Goal: Task Accomplishment & Management: Manage account settings

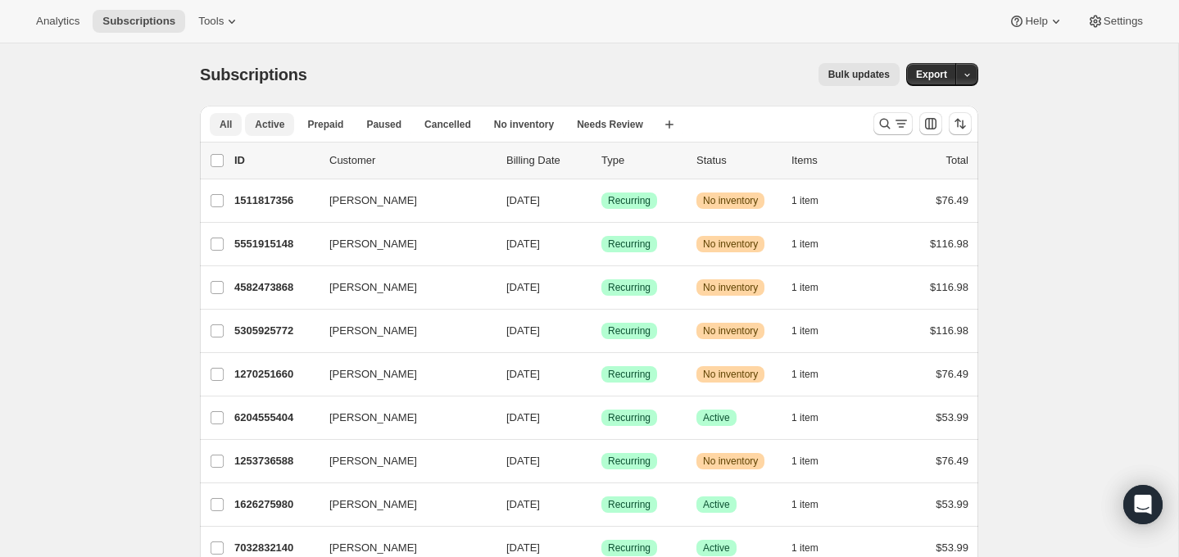
click at [265, 120] on span "Active" at bounding box center [269, 124] width 29 height 13
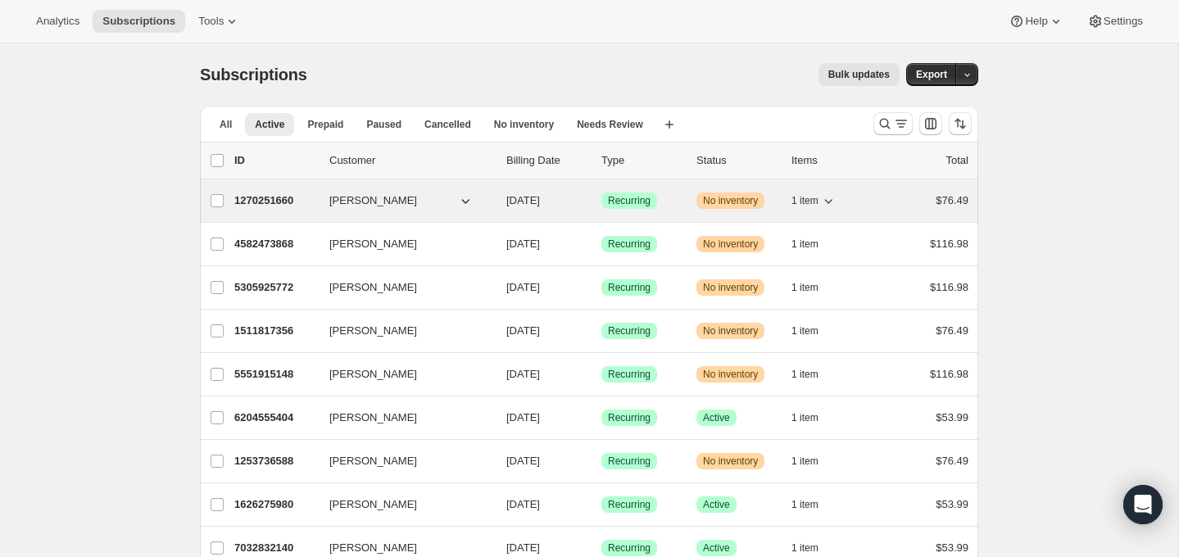
click at [258, 193] on p "1270251660" at bounding box center [275, 201] width 82 height 16
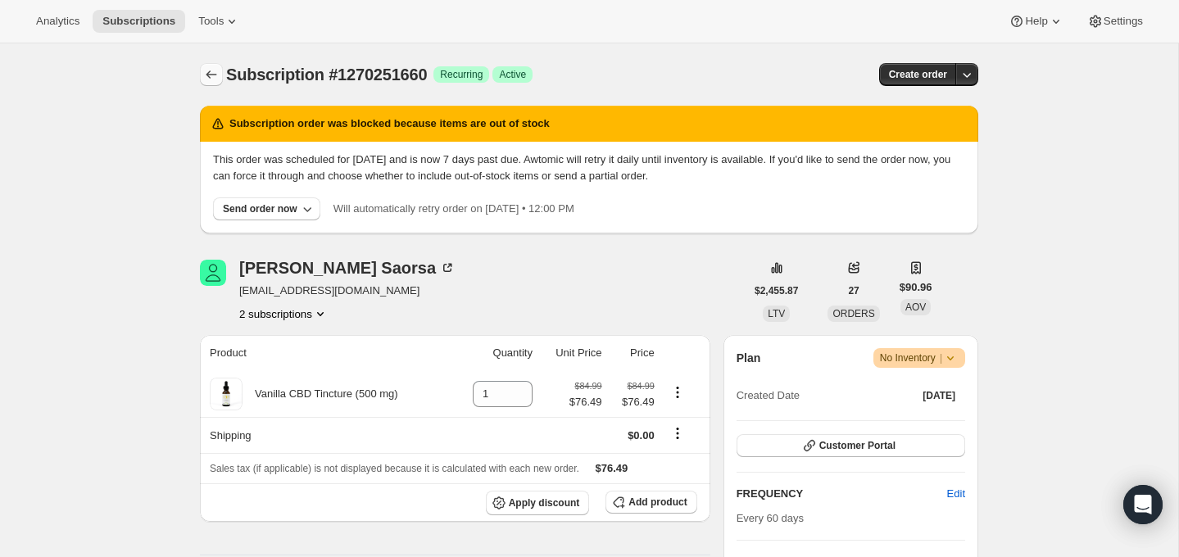
click at [213, 69] on icon "Subscriptions" at bounding box center [211, 74] width 16 height 16
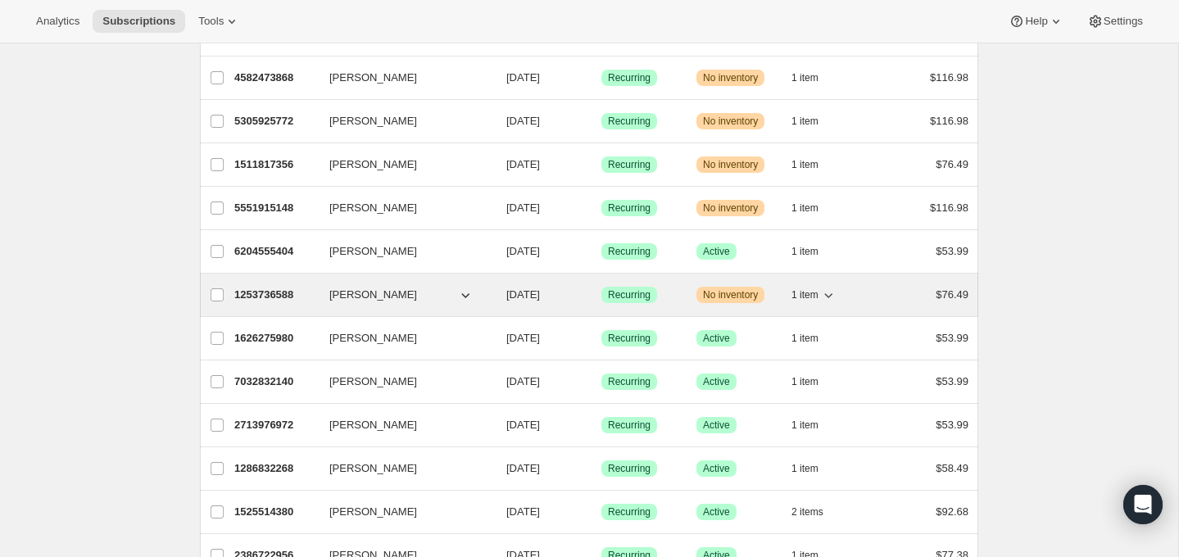
scroll to position [168, 0]
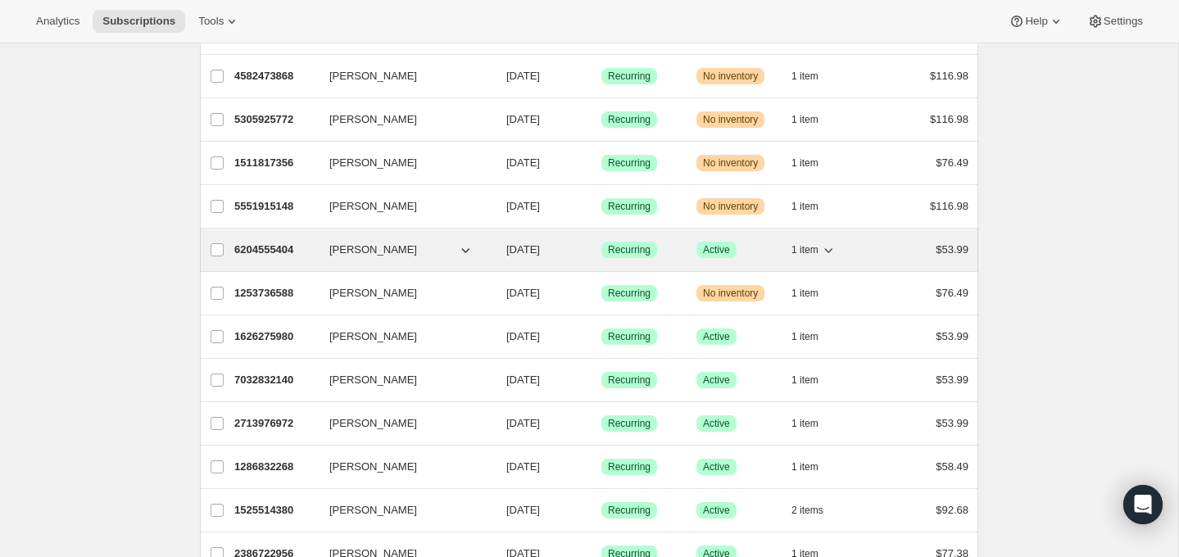
click at [287, 243] on p "6204555404" at bounding box center [275, 250] width 82 height 16
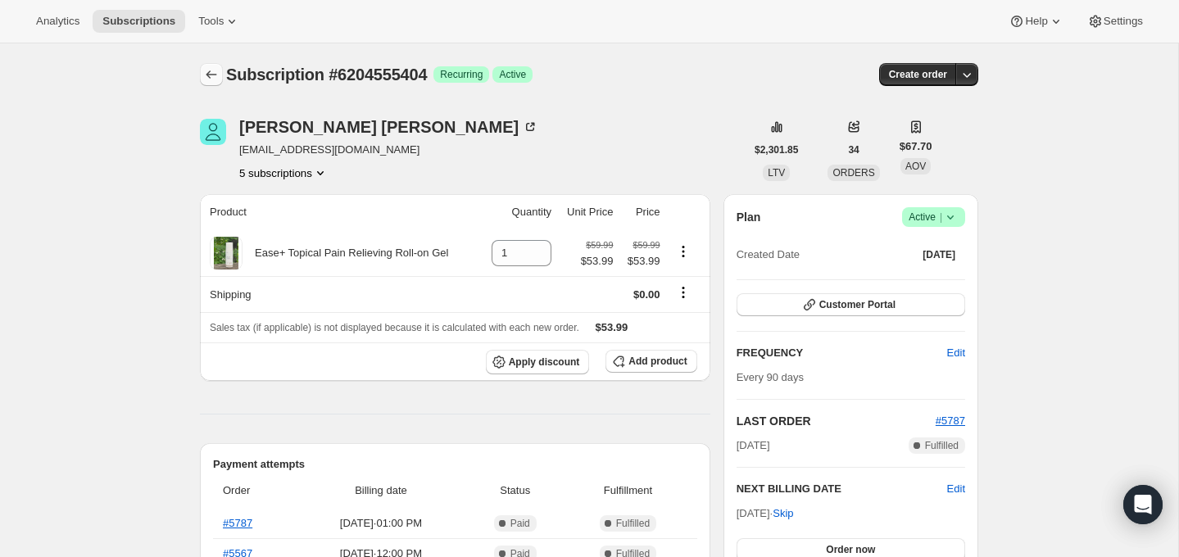
click at [212, 75] on icon "Subscriptions" at bounding box center [211, 74] width 16 height 16
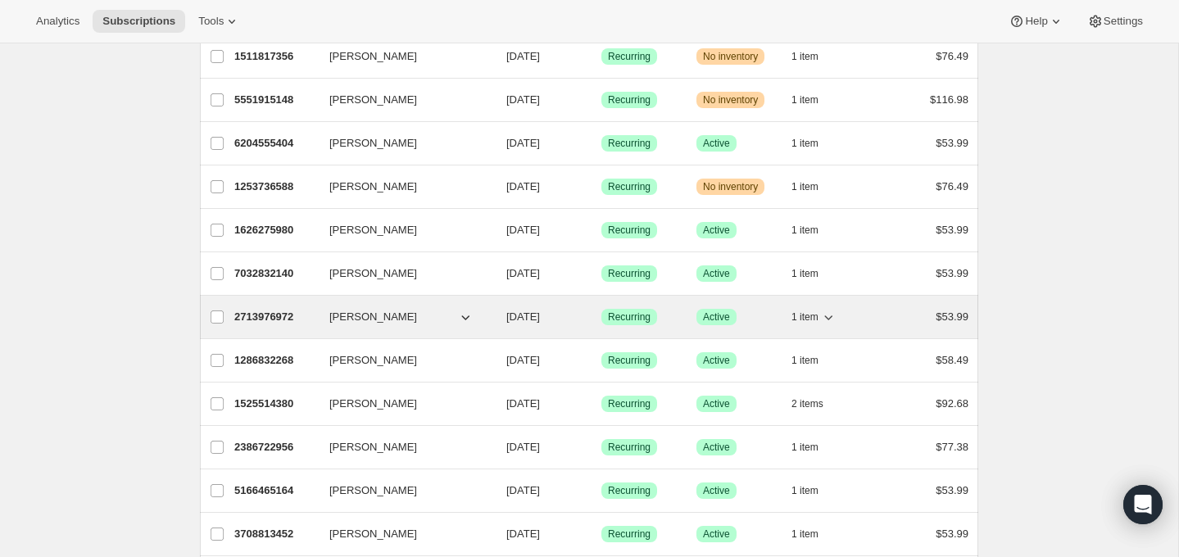
scroll to position [292, 0]
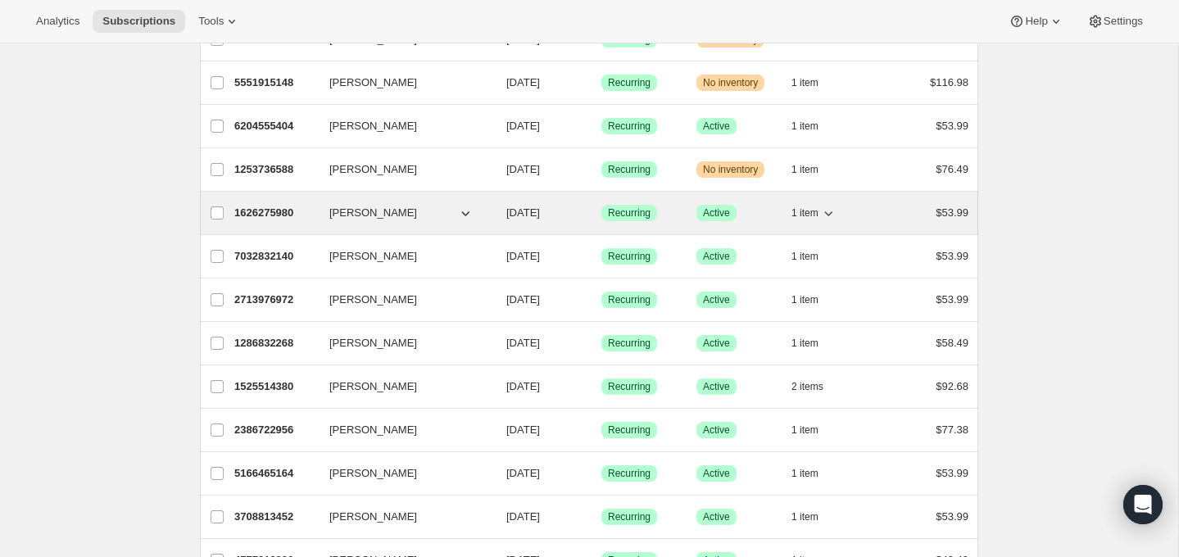
click at [256, 207] on p "1626275980" at bounding box center [275, 213] width 82 height 16
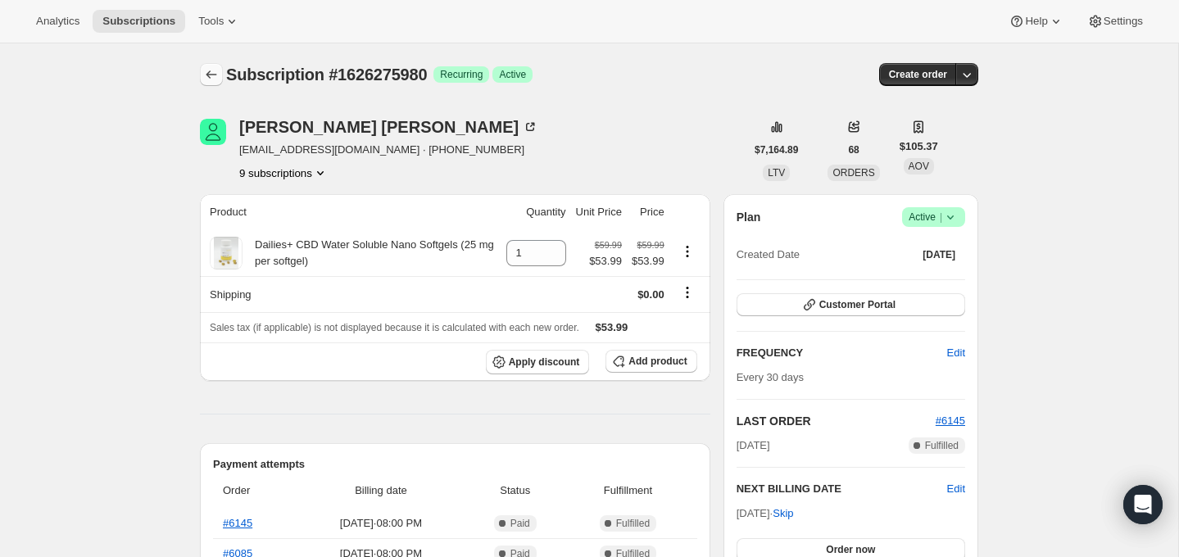
click at [210, 71] on icon "Subscriptions" at bounding box center [211, 74] width 16 height 16
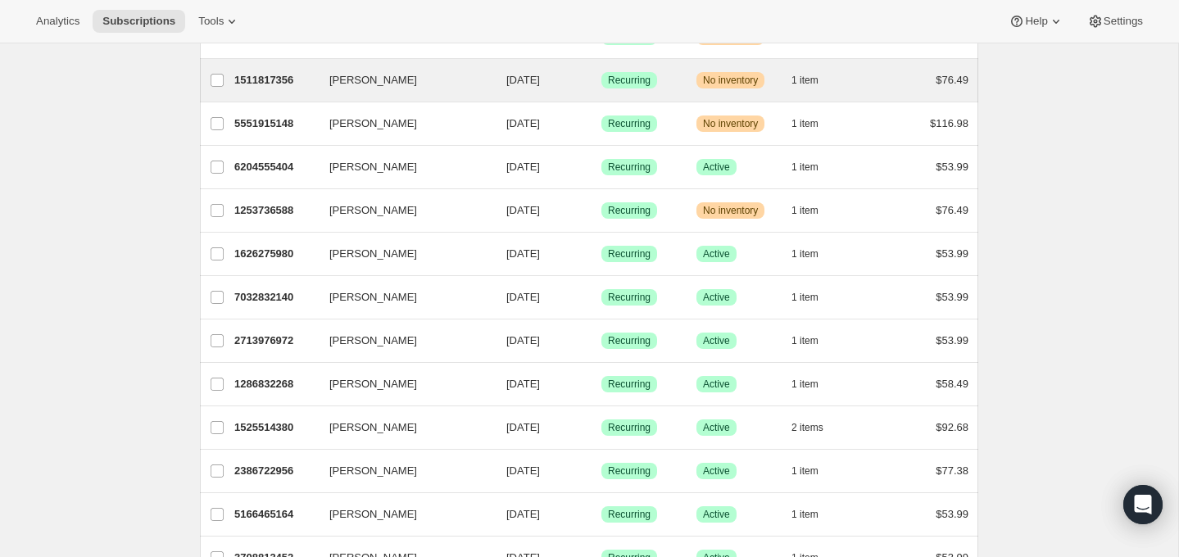
scroll to position [288, 0]
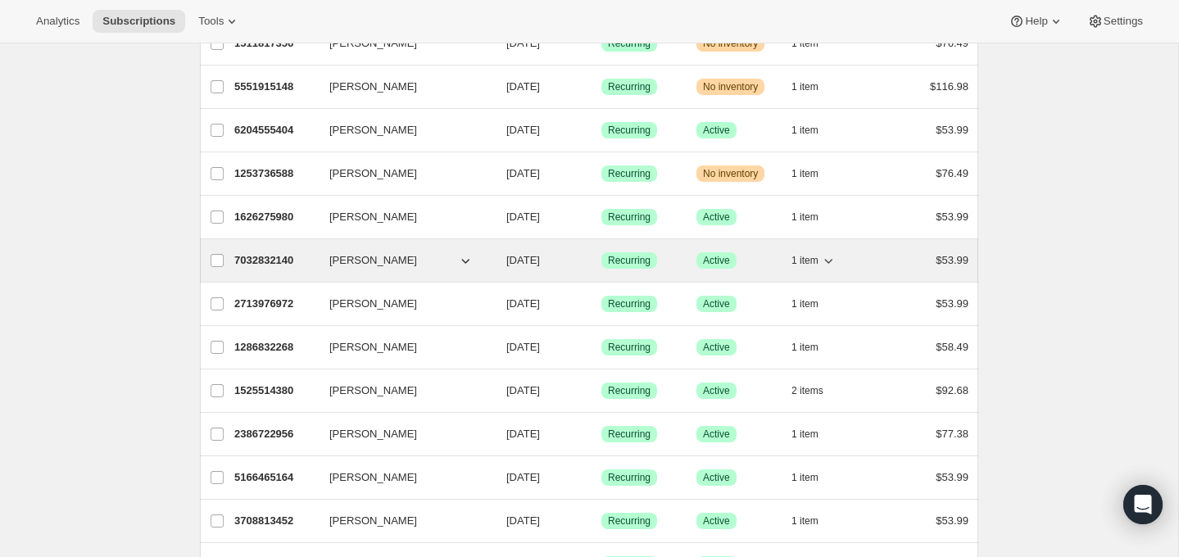
click at [258, 256] on p "7032832140" at bounding box center [275, 260] width 82 height 16
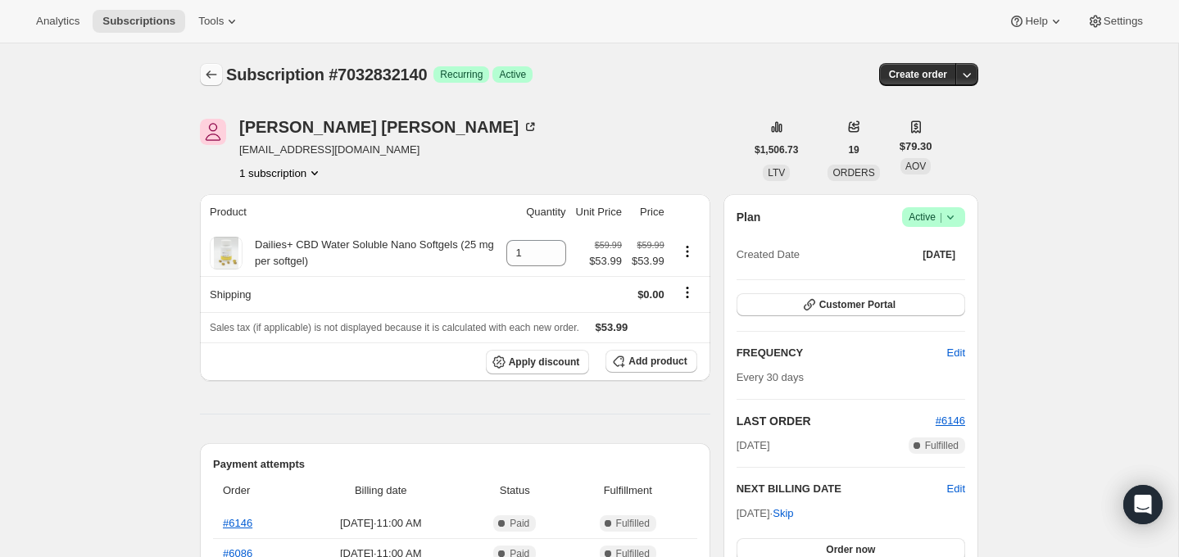
click at [208, 74] on icon "Subscriptions" at bounding box center [211, 74] width 16 height 16
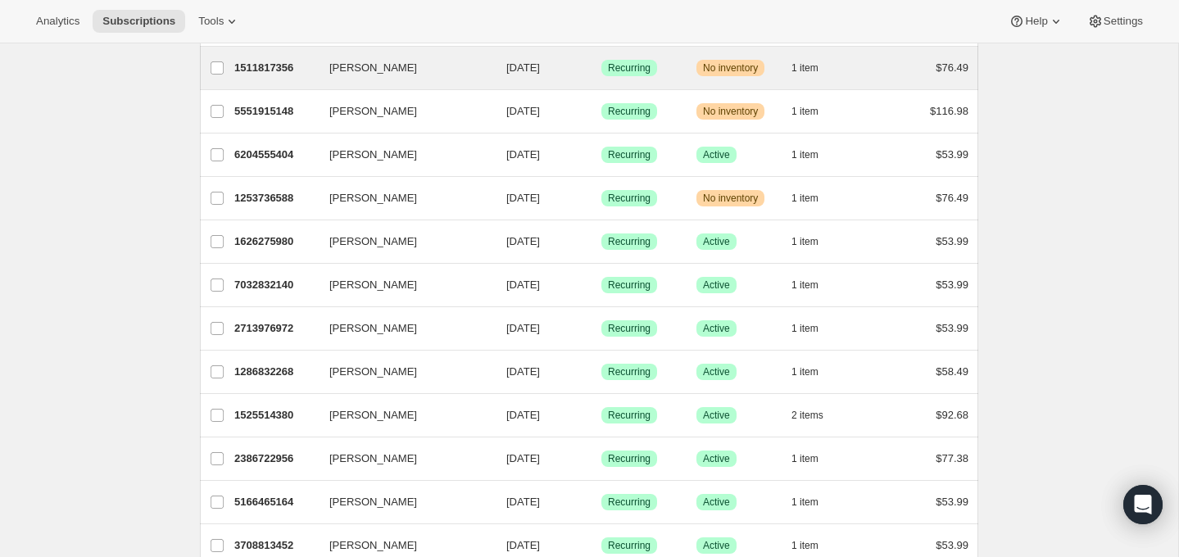
scroll to position [299, 0]
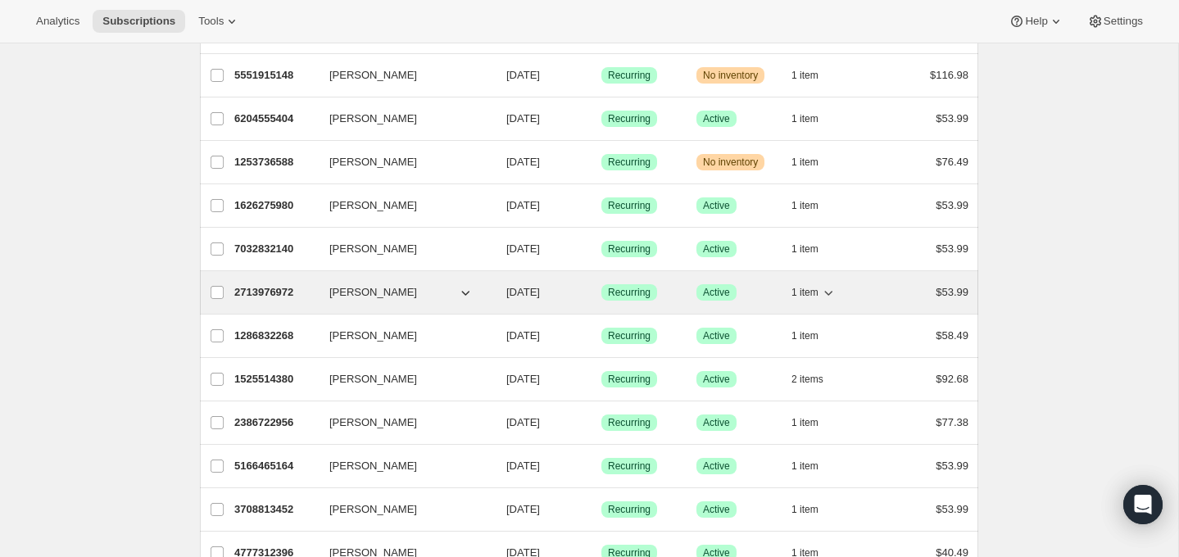
click at [249, 286] on p "2713976972" at bounding box center [275, 292] width 82 height 16
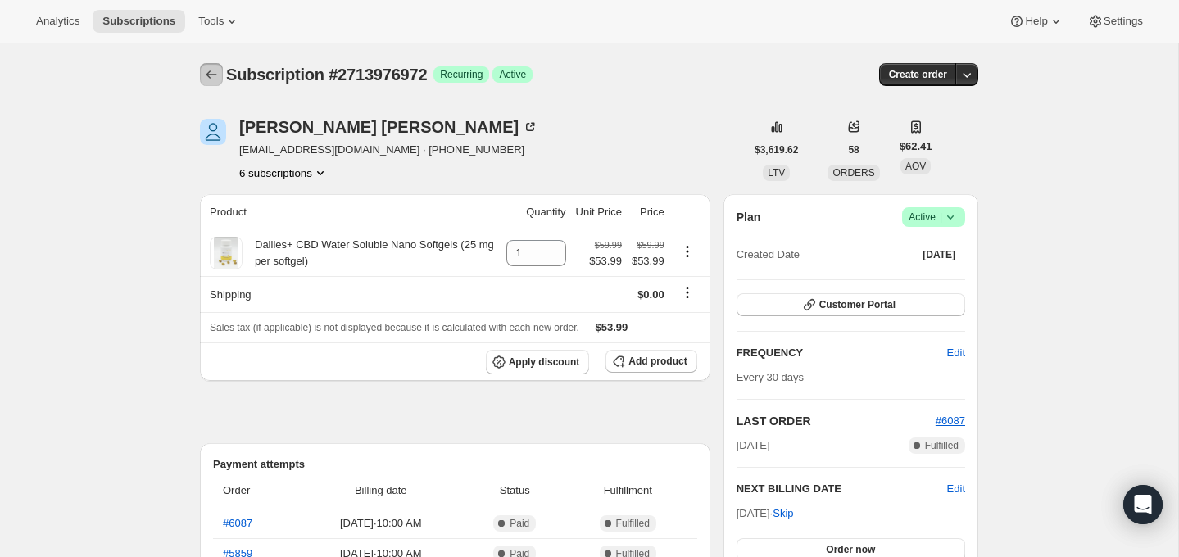
click at [211, 71] on icon "Subscriptions" at bounding box center [211, 74] width 16 height 16
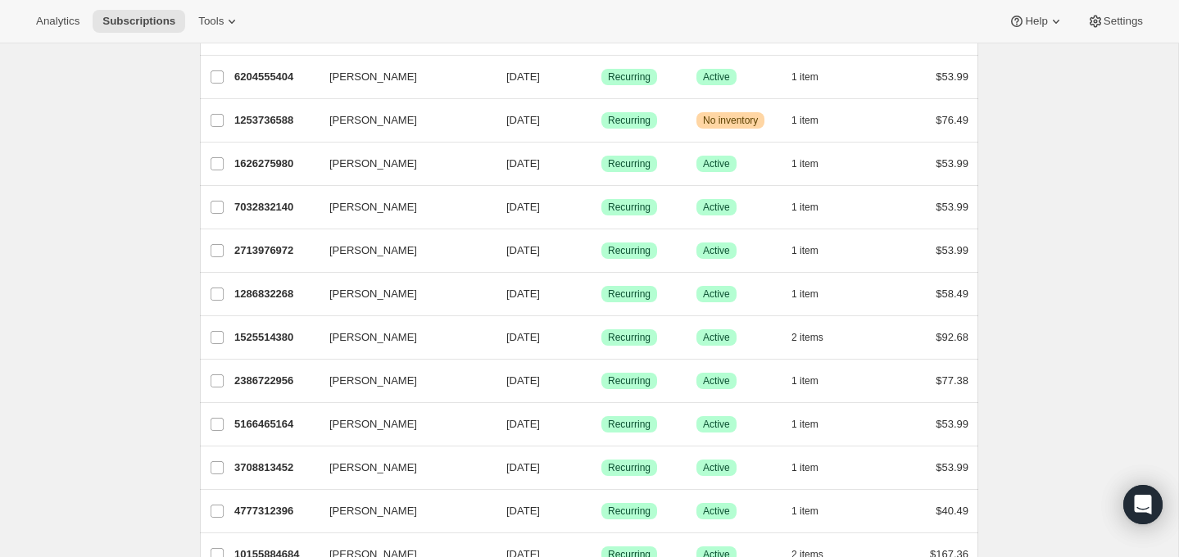
scroll to position [370, 0]
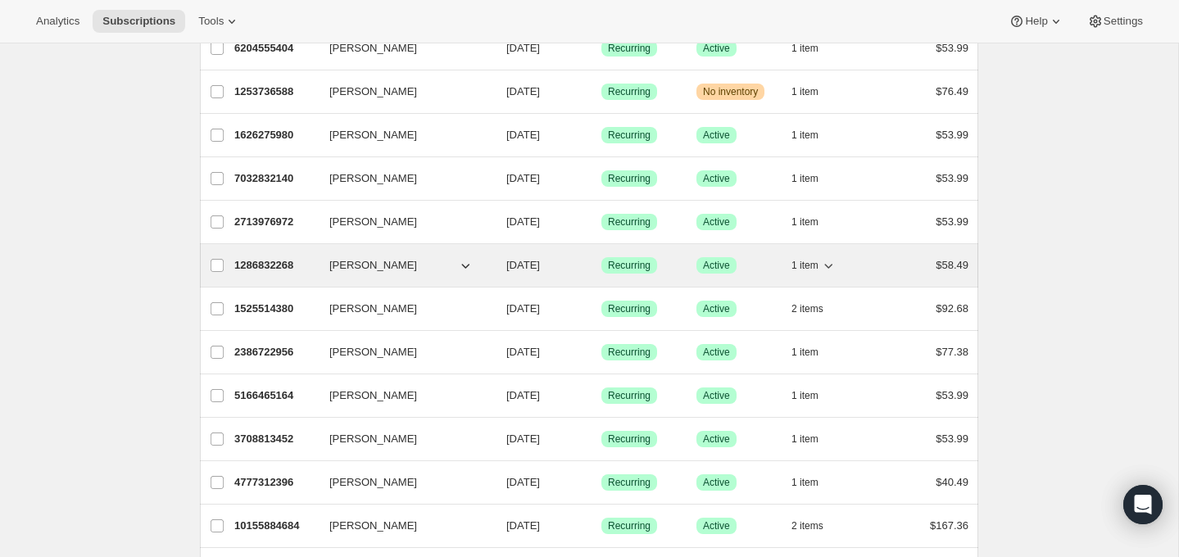
click at [270, 260] on p "1286832268" at bounding box center [275, 265] width 82 height 16
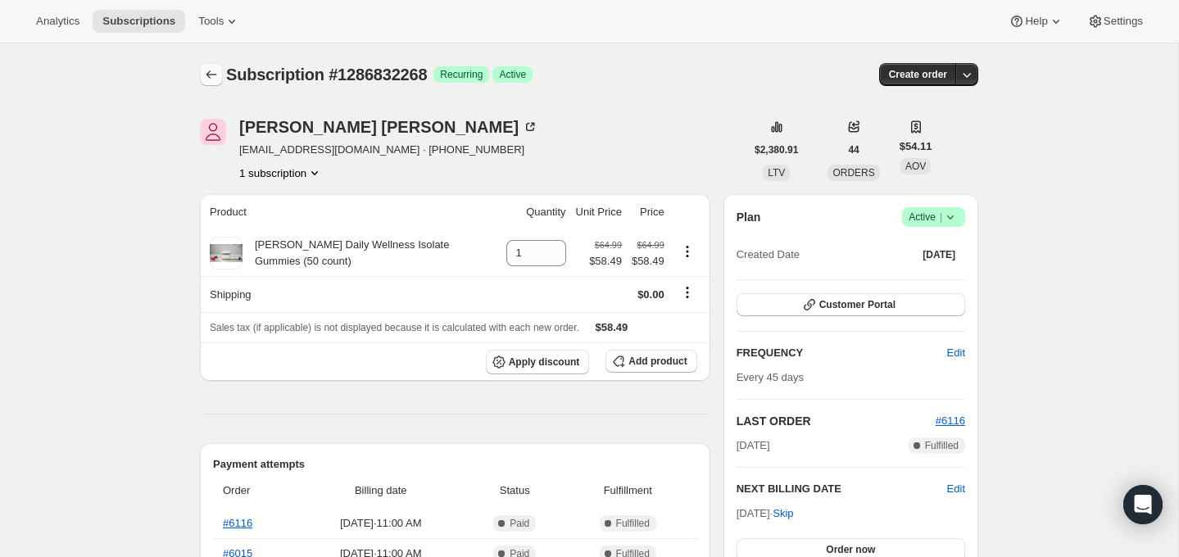
click at [213, 73] on icon "Subscriptions" at bounding box center [211, 74] width 16 height 16
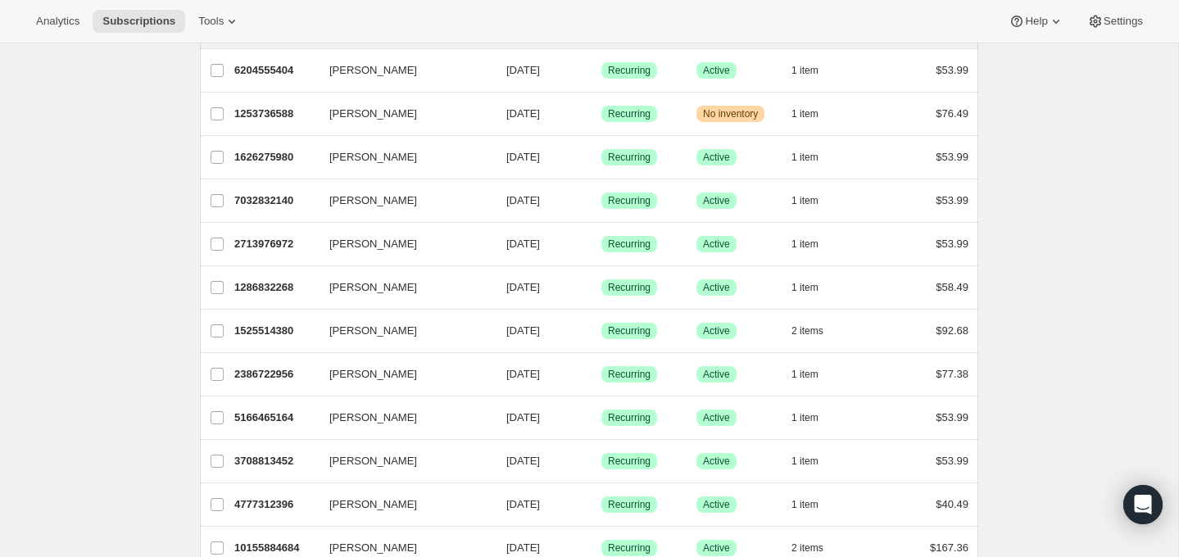
scroll to position [349, 0]
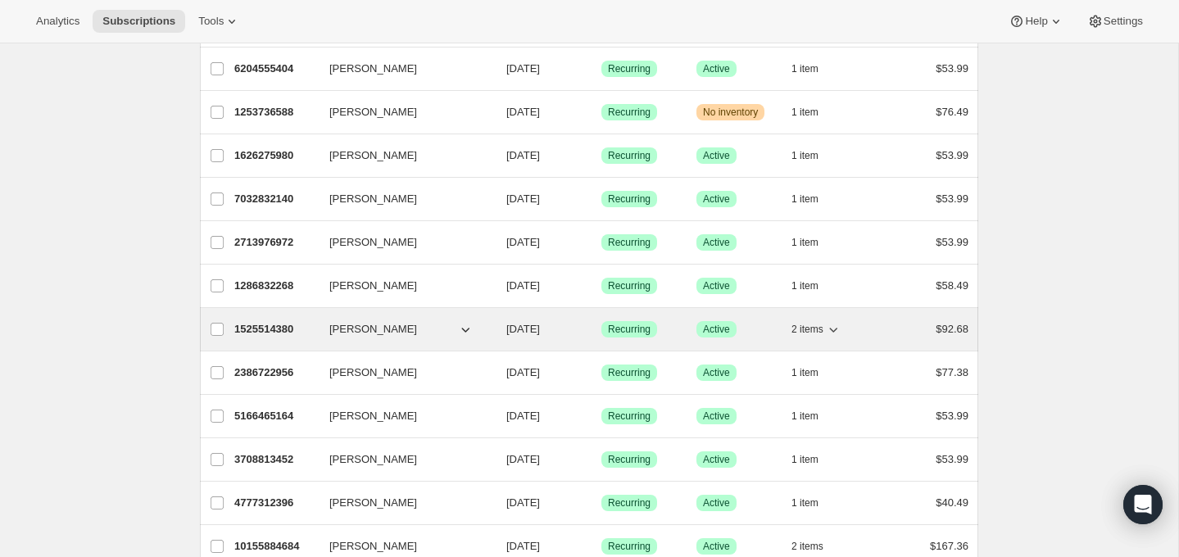
click at [270, 322] on p "1525514380" at bounding box center [275, 329] width 82 height 16
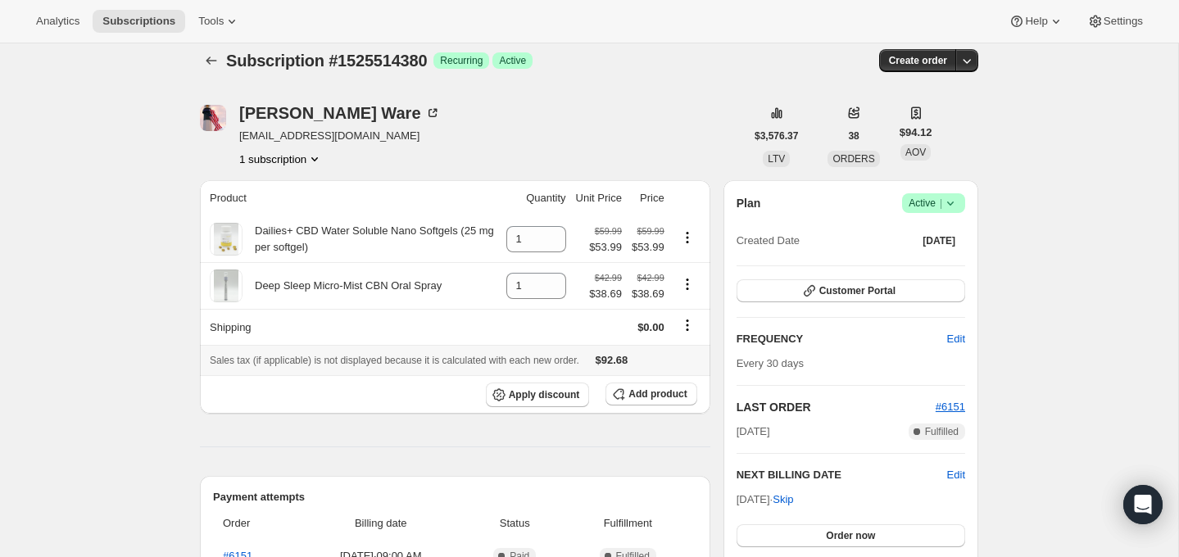
scroll to position [16, 0]
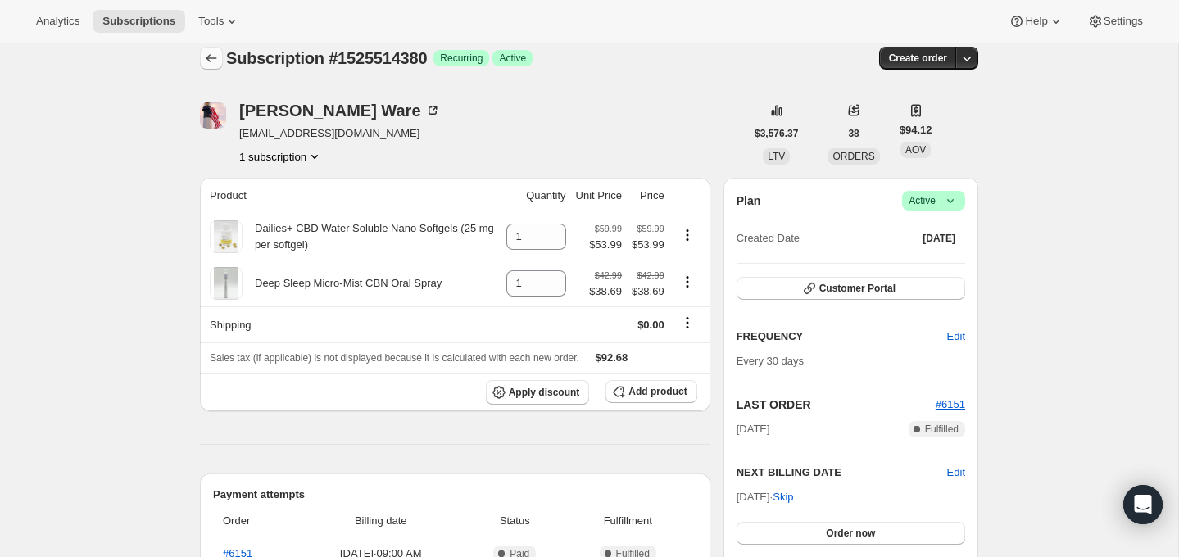
click at [211, 55] on icon "Subscriptions" at bounding box center [211, 58] width 16 height 16
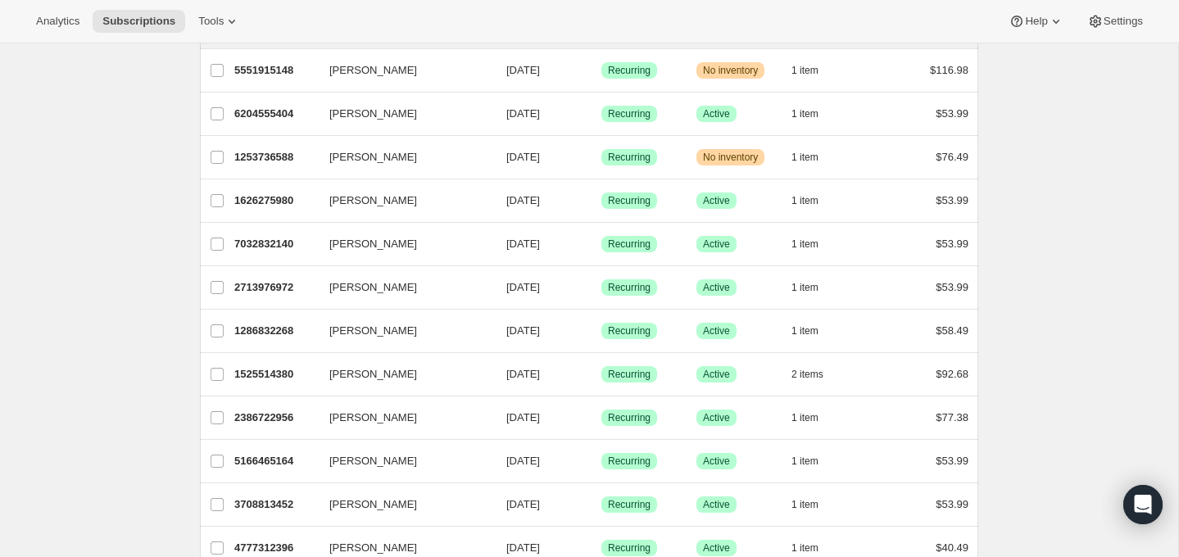
scroll to position [311, 0]
